Goal: Browse casually

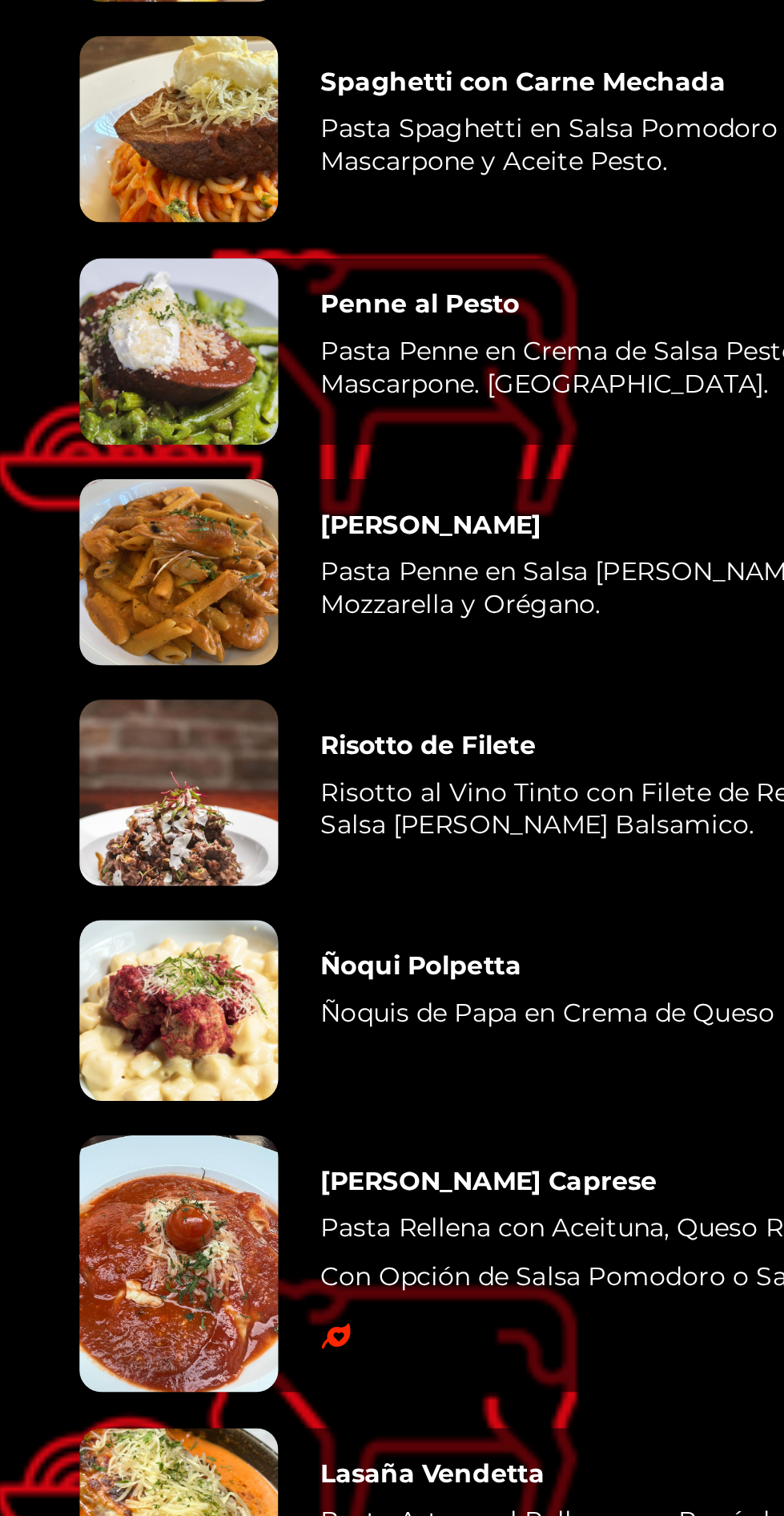
scroll to position [3159, 0]
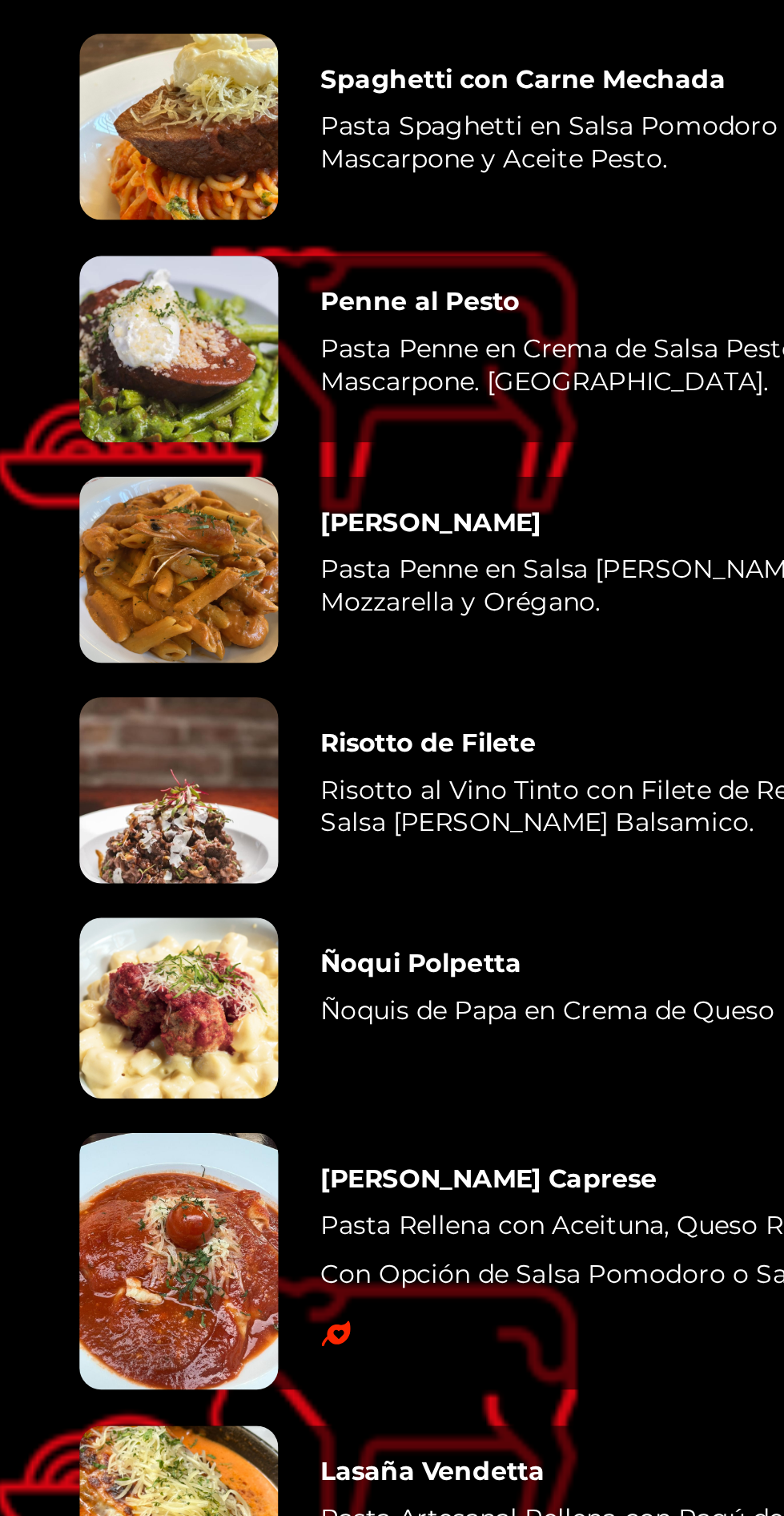
click at [60, 580] on div at bounding box center [79, 539] width 88 height 82
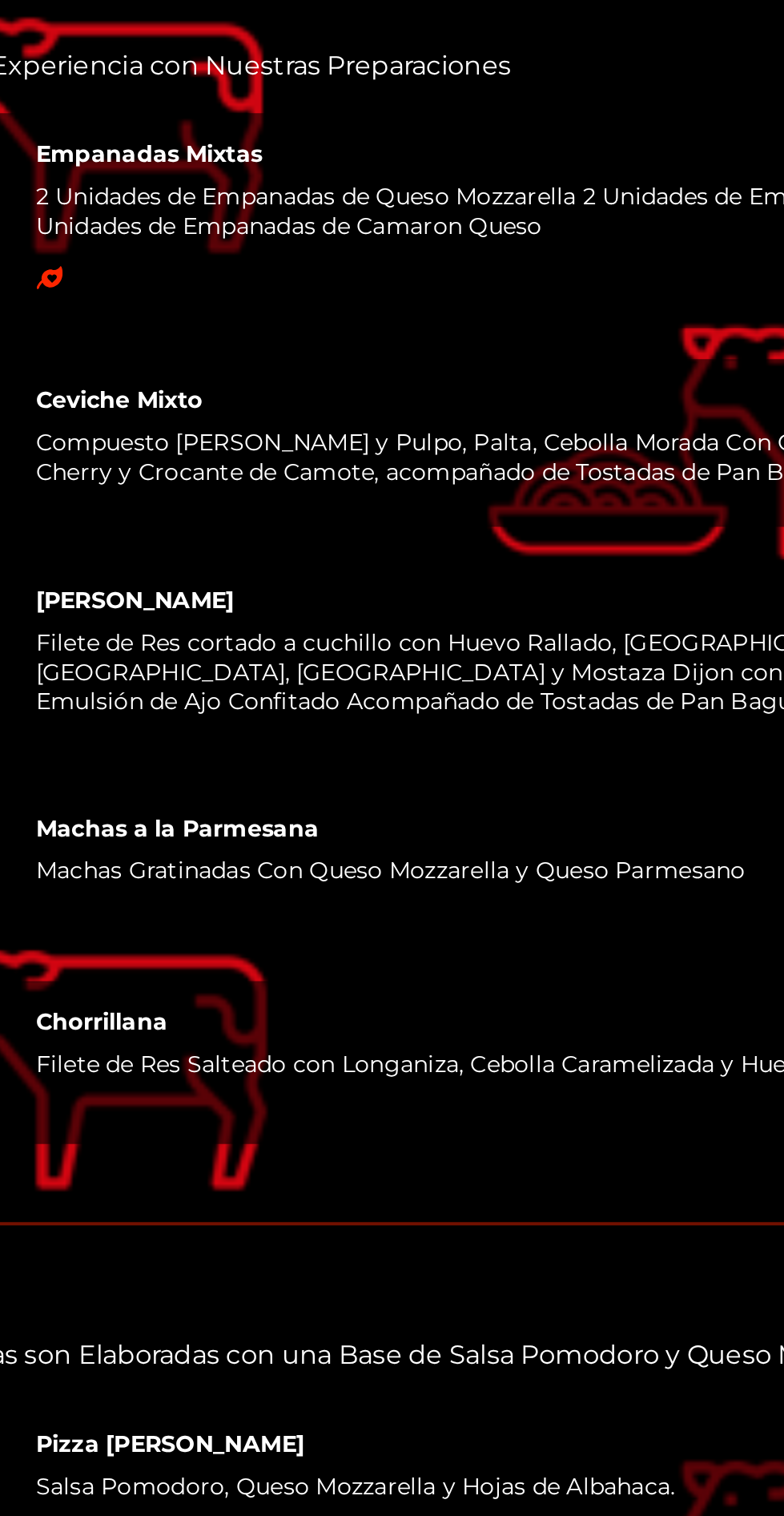
scroll to position [1967, 0]
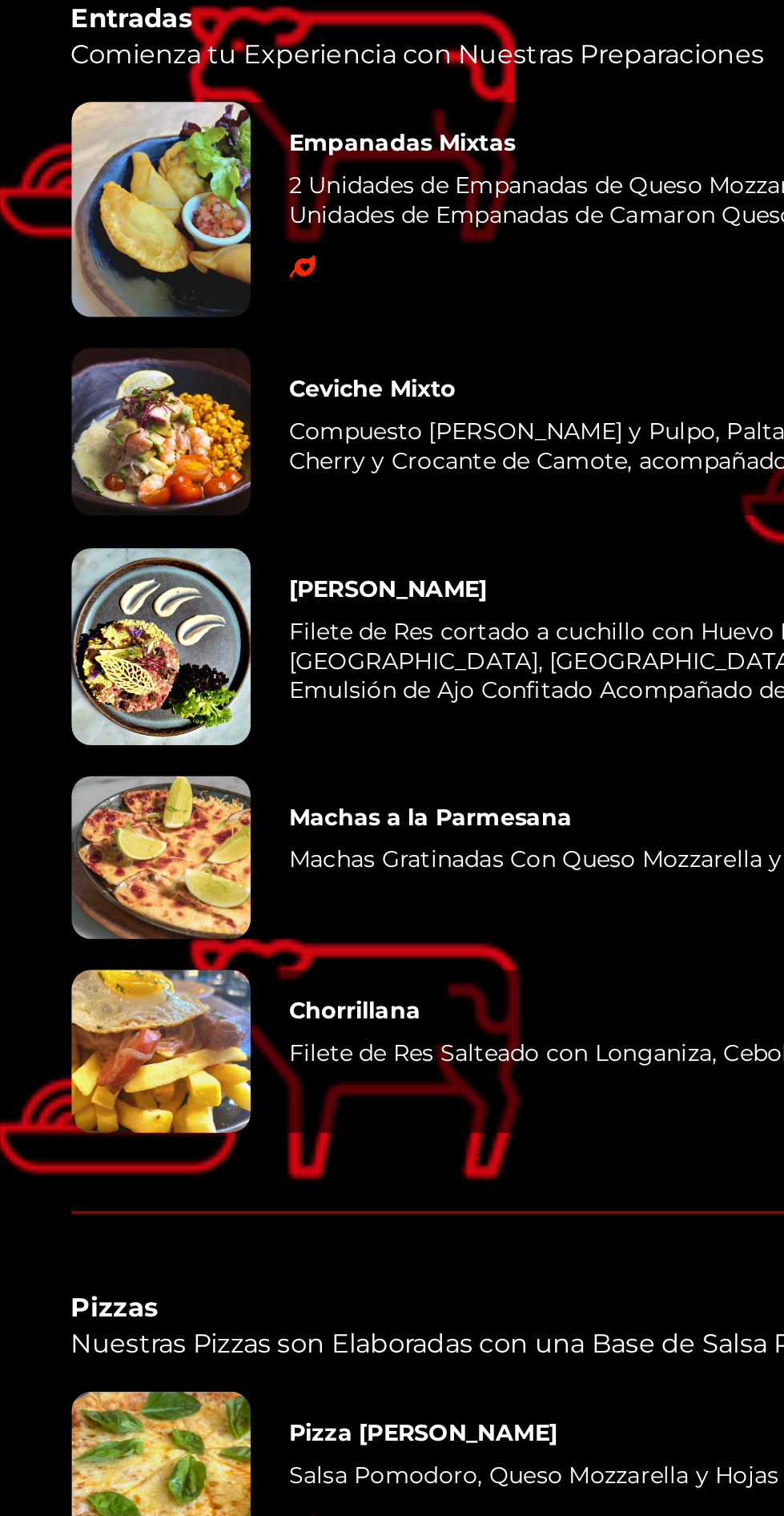
click at [80, 398] on div at bounding box center [79, 349] width 88 height 97
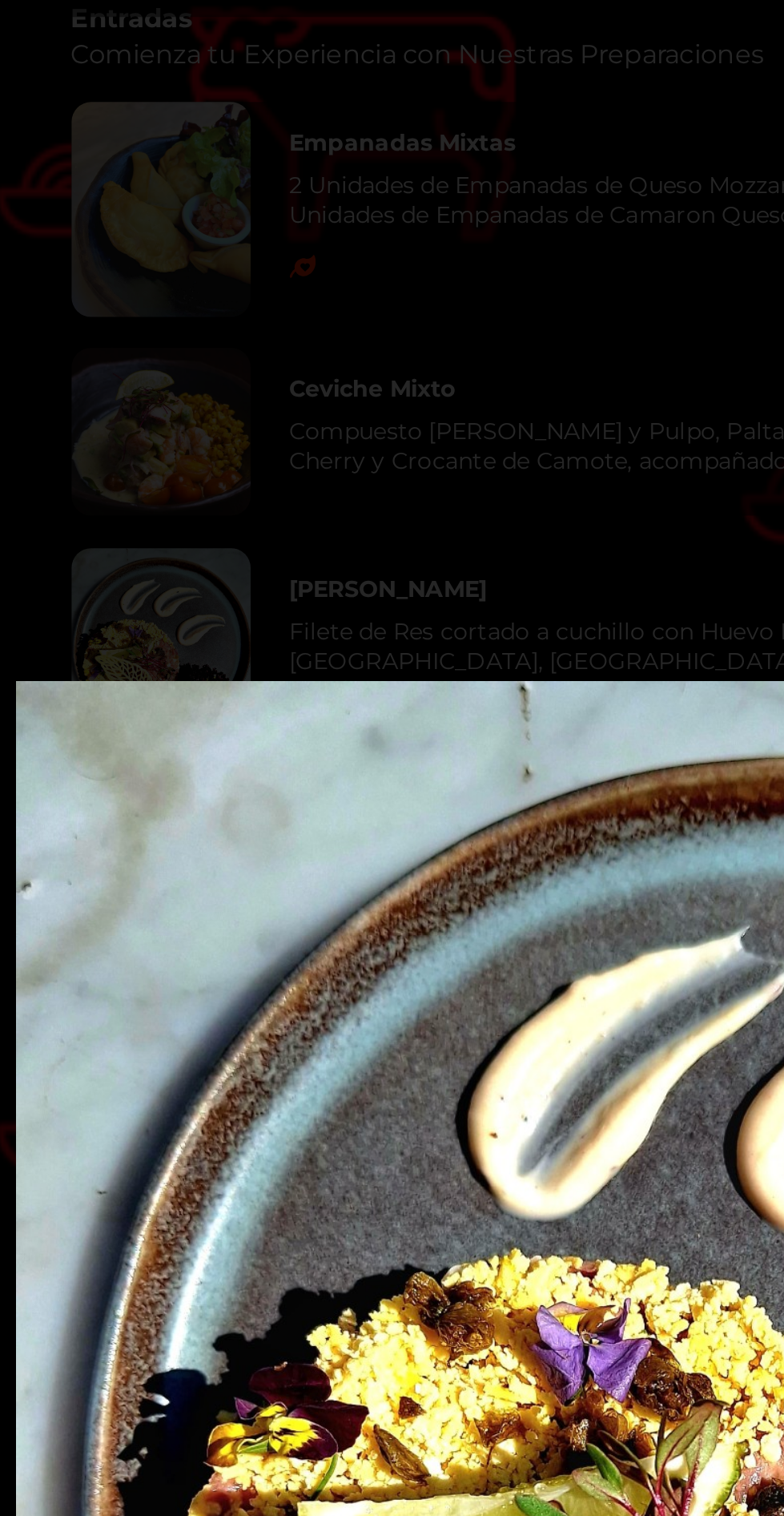
click at [265, 668] on img "Lightbox" at bounding box center [392, 758] width 769 height 782
click at [255, 662] on img "Lightbox" at bounding box center [392, 758] width 769 height 782
click at [265, 661] on img "Lightbox" at bounding box center [392, 758] width 769 height 782
click at [288, 640] on img "Lightbox" at bounding box center [392, 758] width 769 height 782
click at [279, 631] on img "Lightbox" at bounding box center [392, 758] width 769 height 782
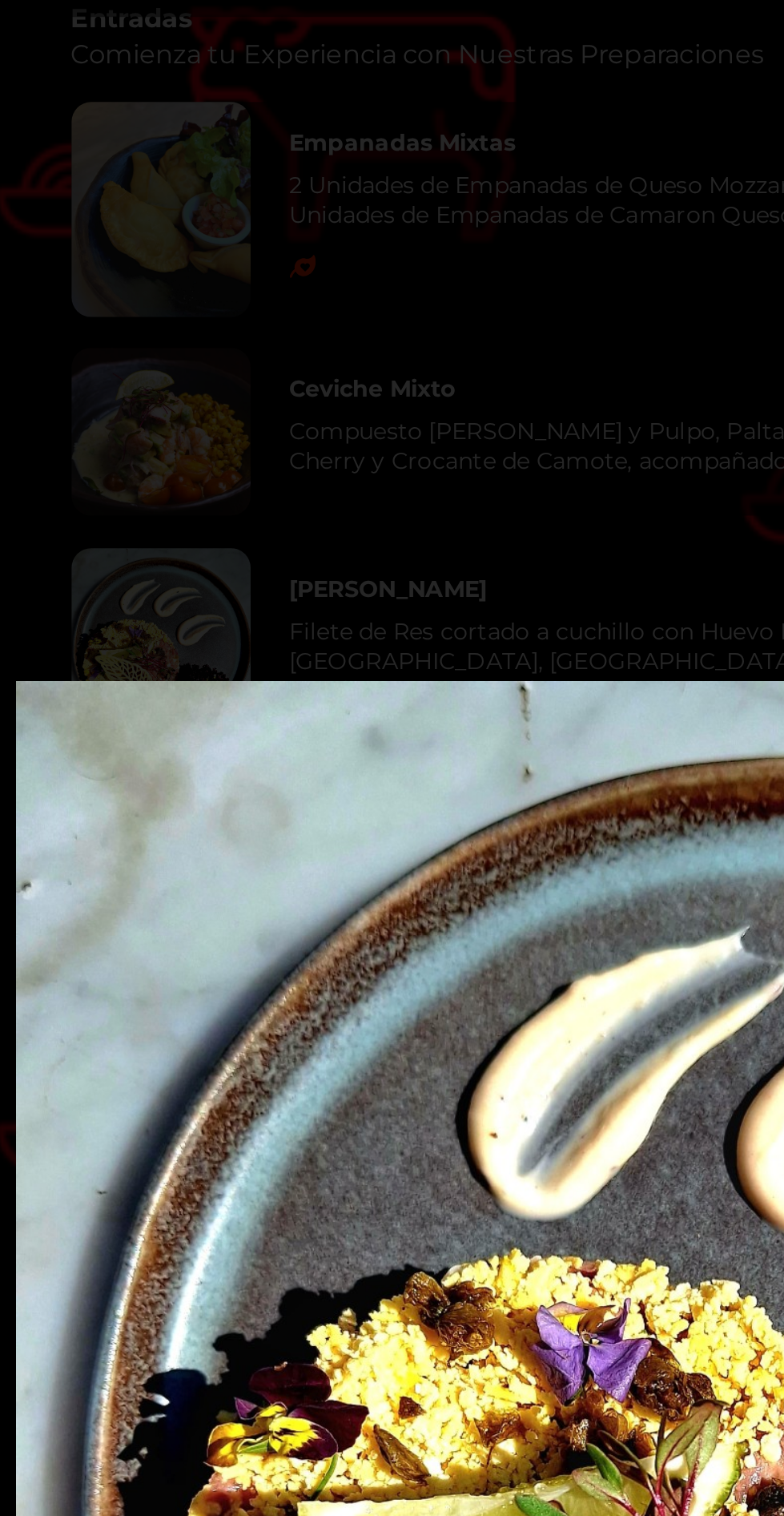
click at [280, 617] on img "Lightbox" at bounding box center [392, 758] width 769 height 782
click at [288, 603] on img "Lightbox" at bounding box center [392, 758] width 769 height 782
click at [300, 607] on img "Lightbox" at bounding box center [392, 758] width 769 height 782
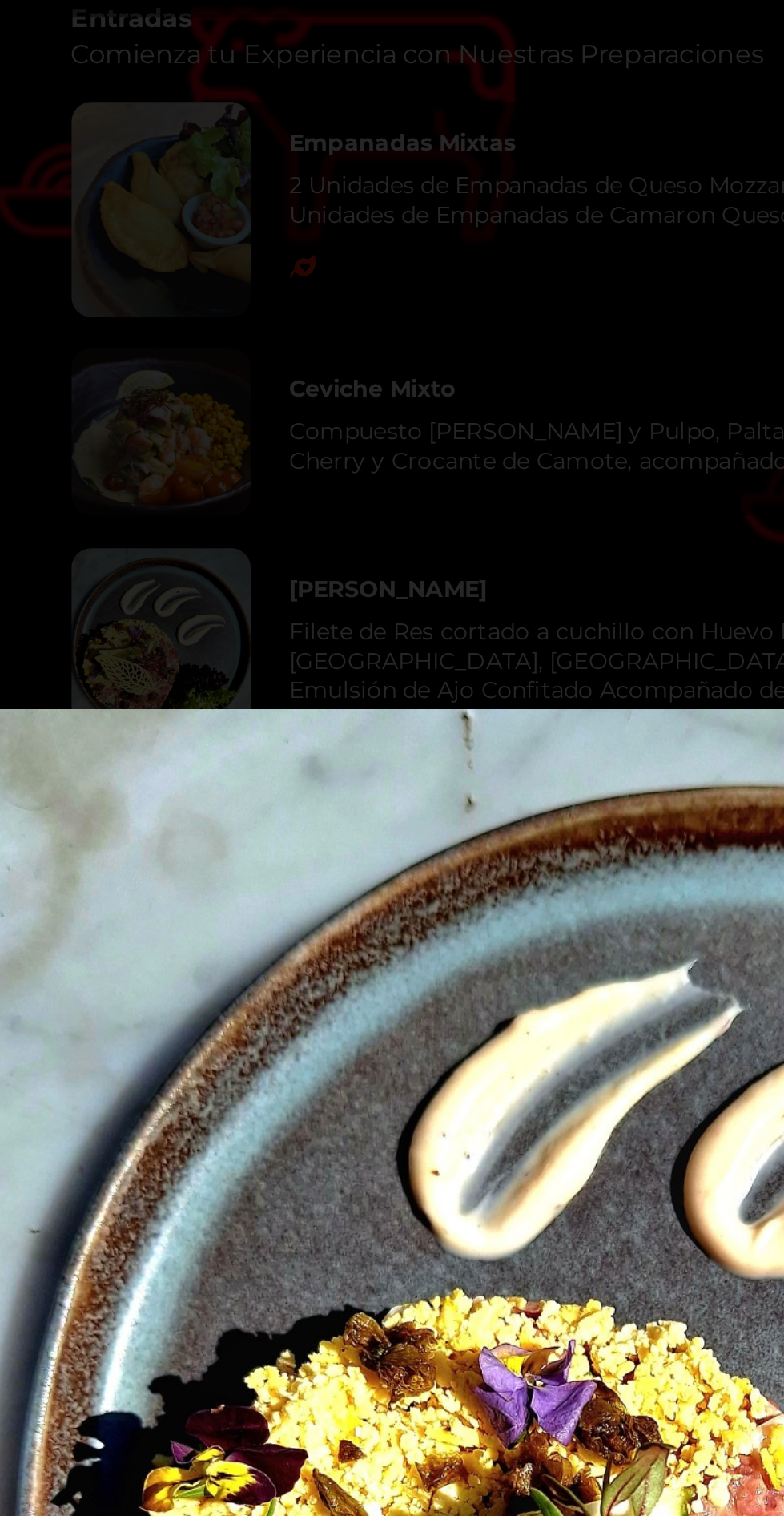
click at [260, 536] on img "Lightbox" at bounding box center [367, 780] width 786 height 799
click at [279, 532] on img "Lightbox" at bounding box center [367, 780] width 786 height 799
click at [285, 524] on img "Lightbox" at bounding box center [367, 780] width 786 height 799
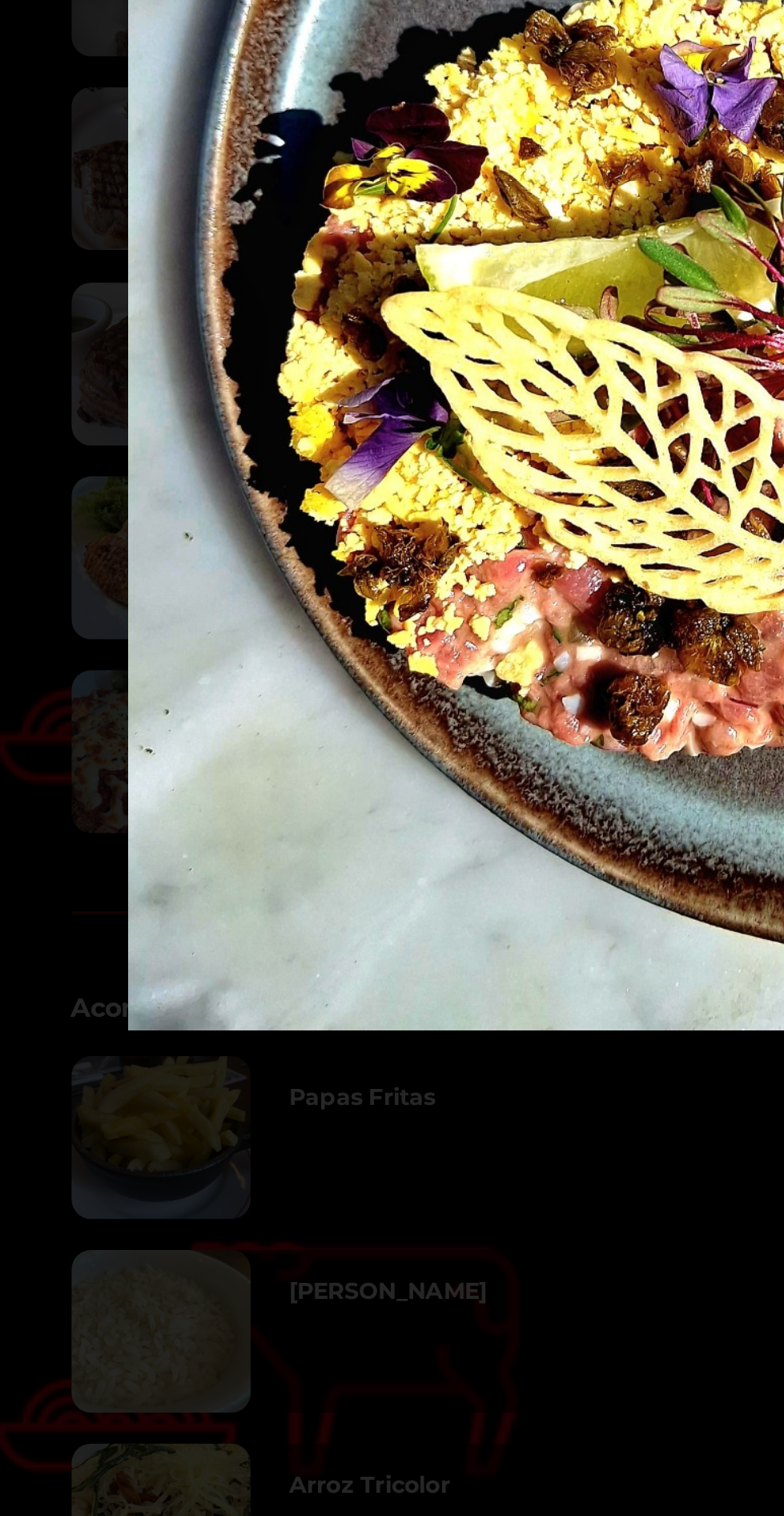
scroll to position [8801, 0]
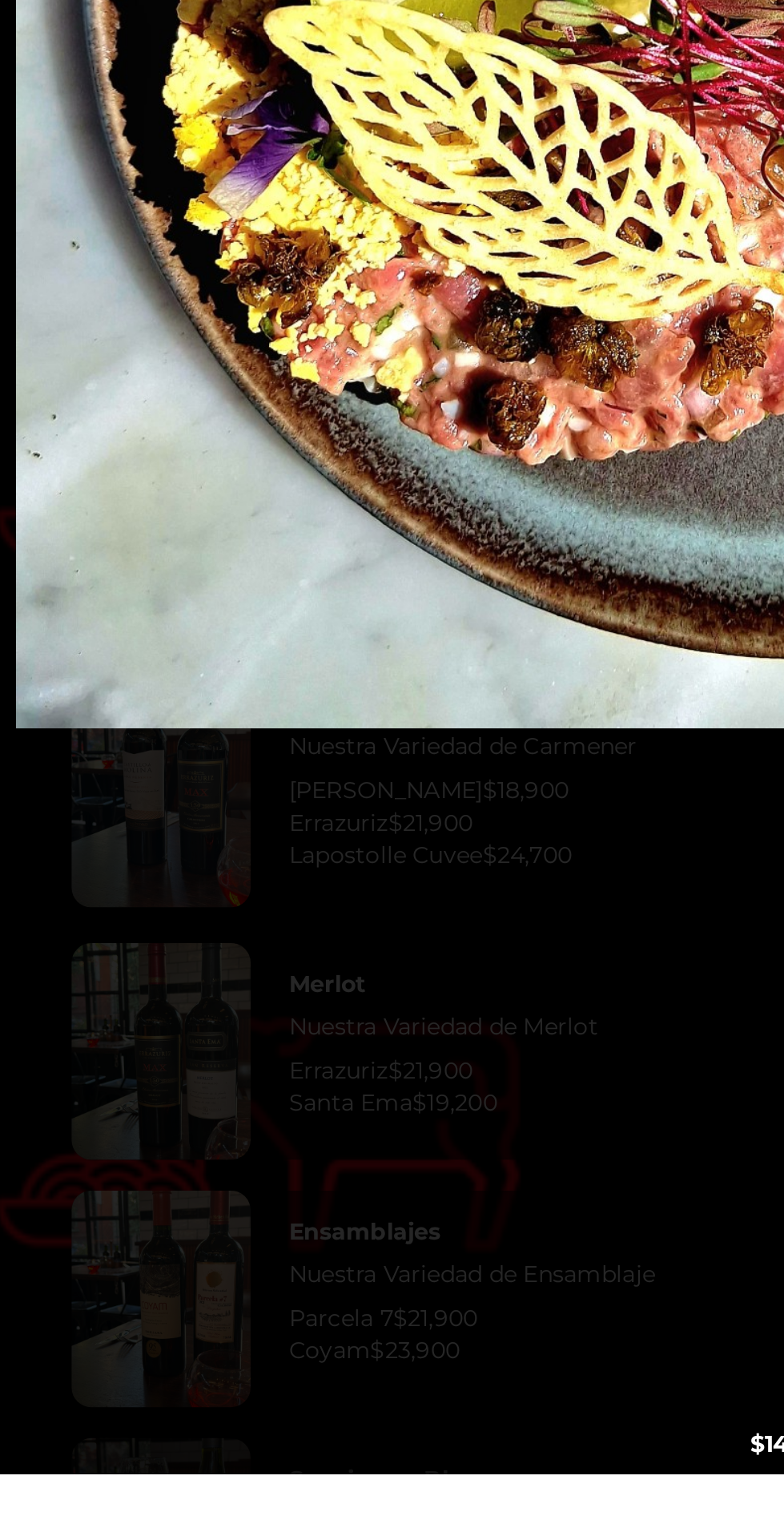
click at [271, 1481] on div "Lightbox" at bounding box center [392, 758] width 784 height 1516
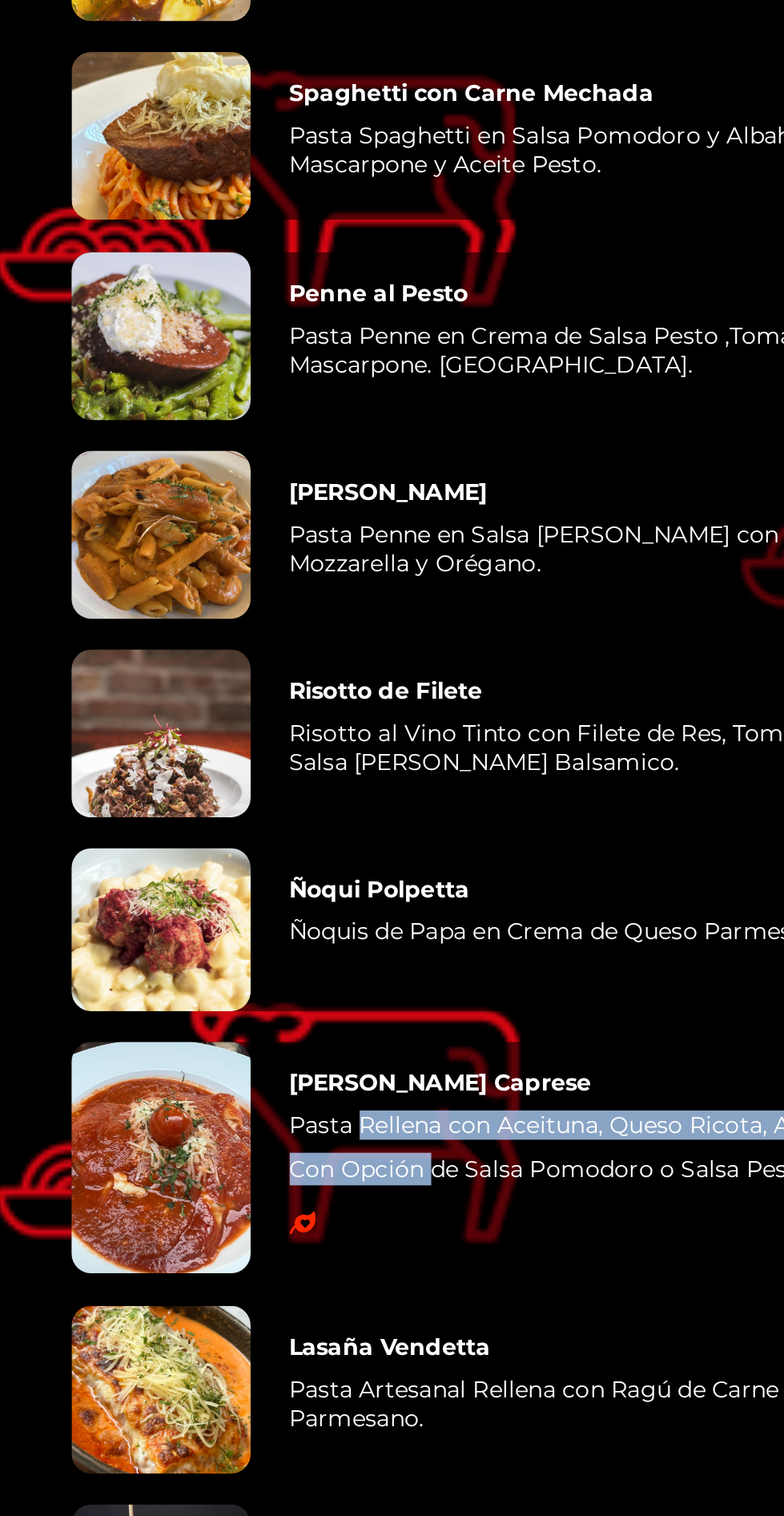
scroll to position [3454, 0]
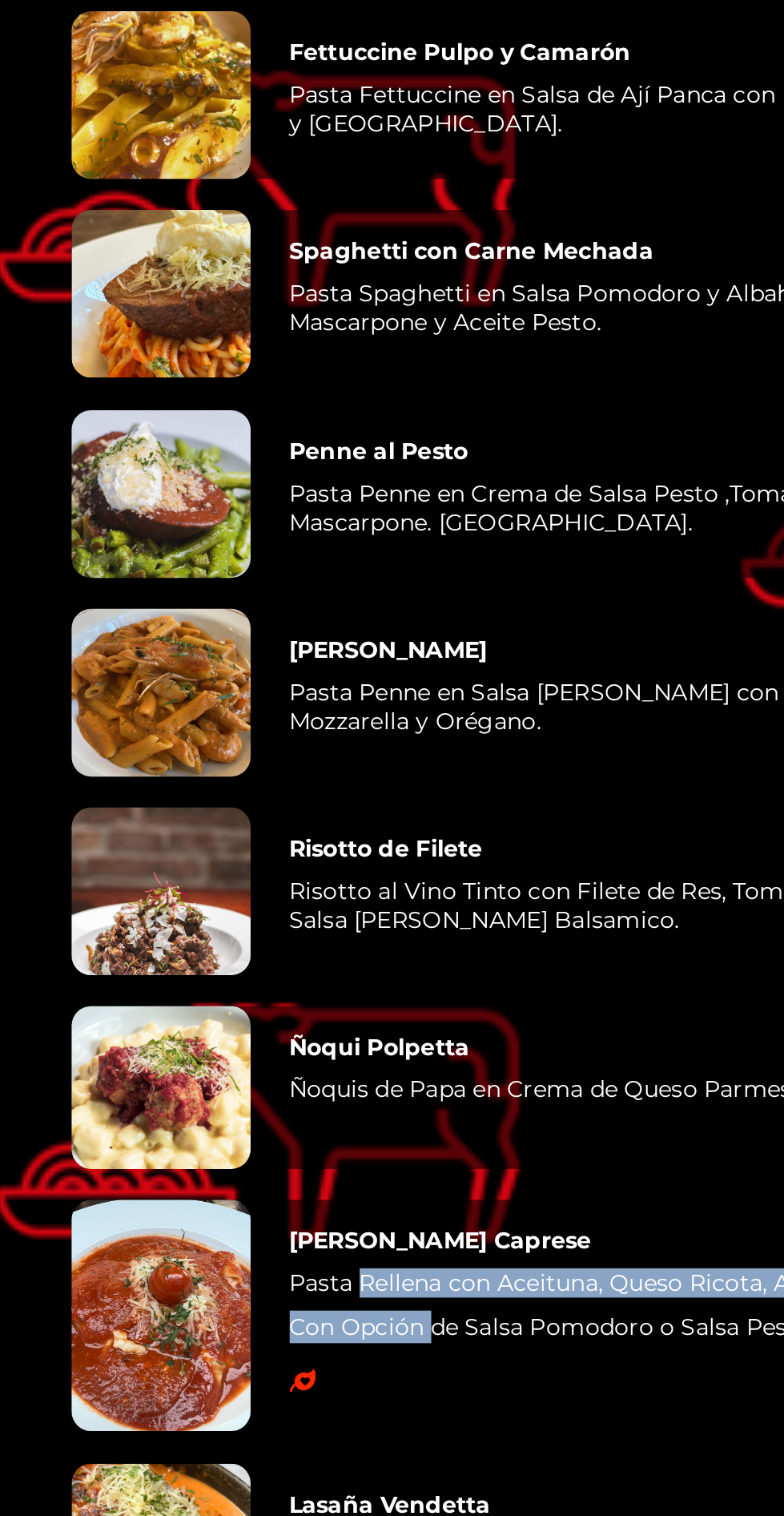
click at [180, 327] on h4 "[PERSON_NAME]" at bounding box center [192, 319] width 98 height 14
